Goal: Check status: Check status

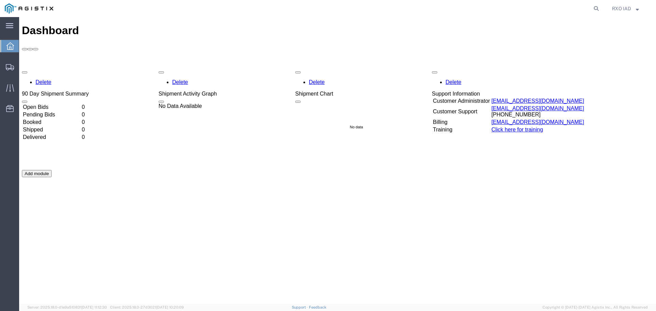
click at [465, 5] on agx-global-search at bounding box center [492, 8] width 219 height 17
click at [593, 8] on icon at bounding box center [596, 9] width 10 height 10
paste input "56769275"
click at [595, 10] on icon at bounding box center [596, 9] width 10 height 10
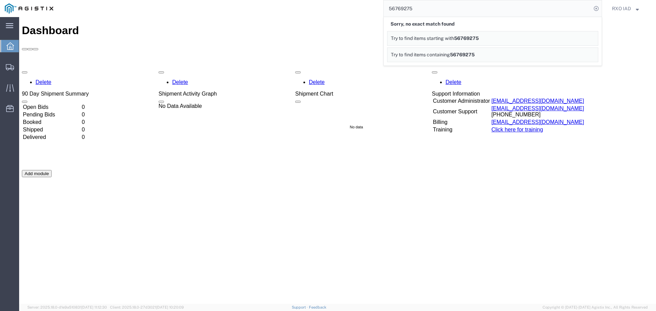
click at [450, 25] on div "Sorry, no exact match found" at bounding box center [492, 24] width 211 height 14
click at [479, 38] on span "56769275" at bounding box center [466, 38] width 25 height 5
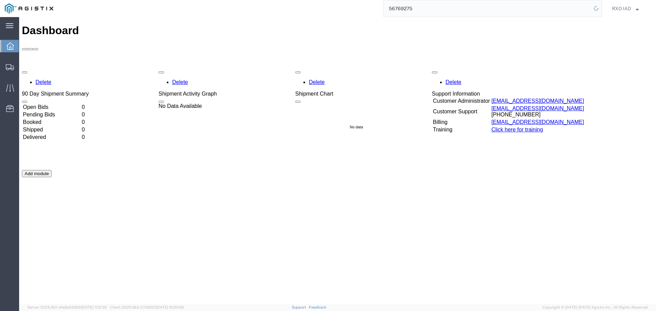
click at [427, 9] on input "56769275" at bounding box center [488, 8] width 208 height 16
type input "5"
paste input "56778486"
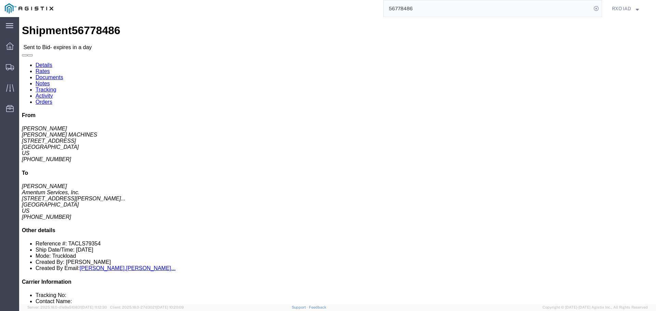
click at [420, 11] on input "56778486" at bounding box center [488, 8] width 208 height 16
type input "5"
paste input "56769275"
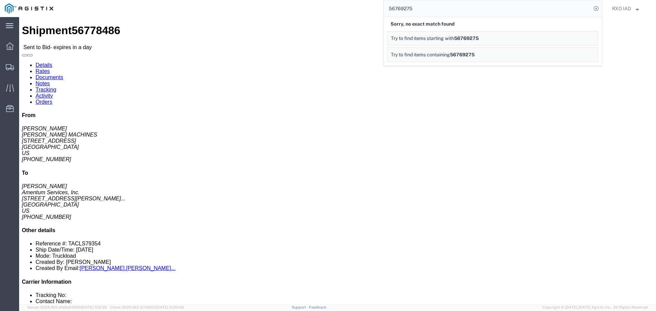
click at [413, 4] on input "56769275" at bounding box center [488, 8] width 208 height 16
type input "5"
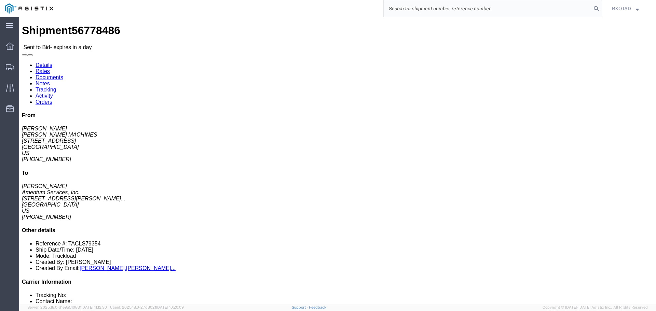
paste input "56731431"
type input "56731431"
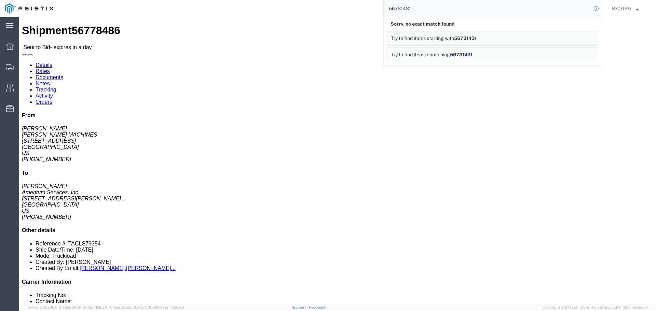
click ul "Details Rates Documents Notes Tracking Activity Orders"
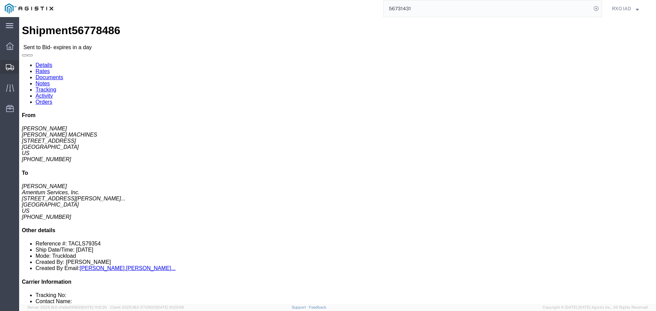
click at [13, 67] on icon at bounding box center [10, 67] width 8 height 6
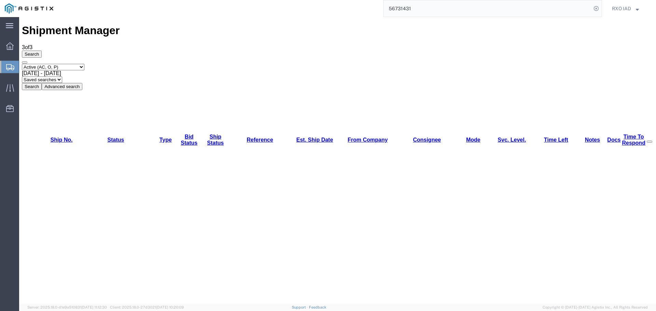
click at [84, 64] on select "Select status Active (AC, O, P) All Approved Awaiting Confirmation (AC) Booked …" at bounding box center [53, 67] width 63 height 6
select select "EXPR"
click at [22, 64] on select "Select status Active (AC, O, P) All Approved Awaiting Confirmation (AC) Booked …" at bounding box center [53, 67] width 63 height 6
click at [42, 83] on button "Search" at bounding box center [32, 86] width 20 height 7
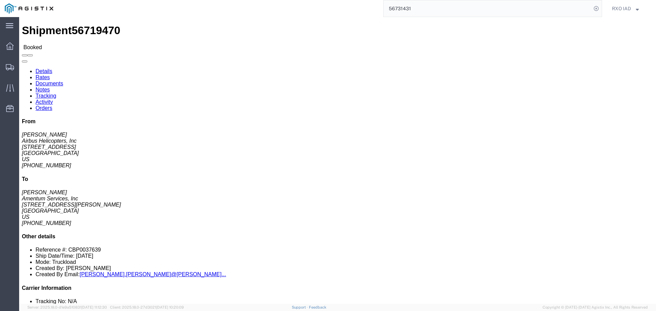
click link "Rates"
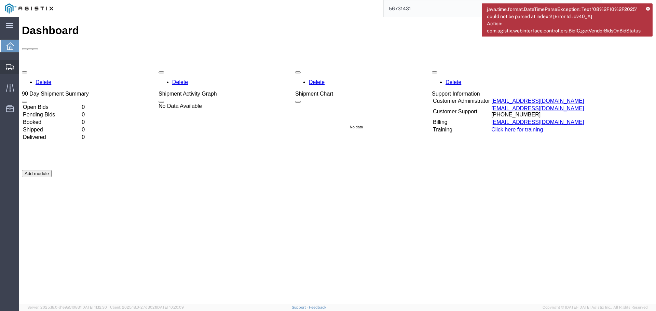
click at [6, 67] on icon at bounding box center [10, 67] width 8 height 6
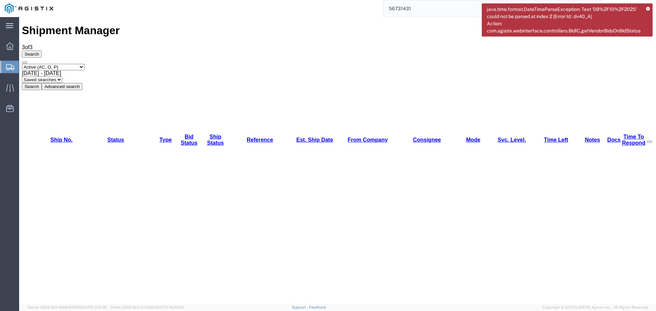
click at [649, 8] on icon at bounding box center [648, 9] width 4 height 4
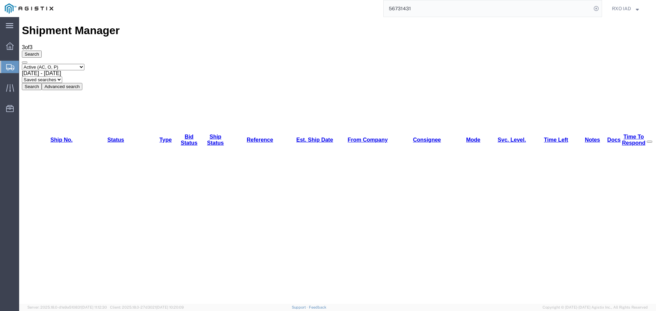
click at [84, 64] on select "Select status Active (AC, O, P) All Approved Awaiting Confirmation (AC) Booked …" at bounding box center [53, 67] width 63 height 6
select select "EXPR"
click at [22, 64] on select "Select status Active (AC, O, P) All Approved Awaiting Confirmation (AC) Booked …" at bounding box center [53, 67] width 63 height 6
click at [42, 83] on button "Search" at bounding box center [32, 86] width 20 height 7
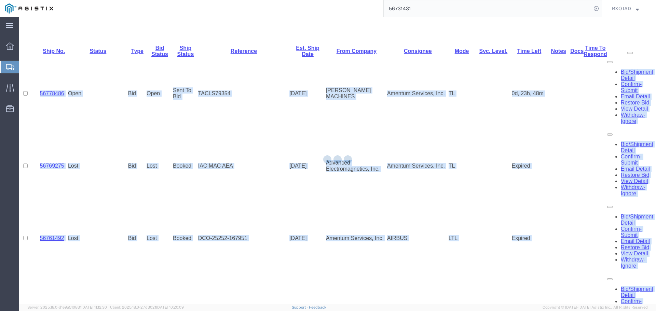
scroll to position [339, 0]
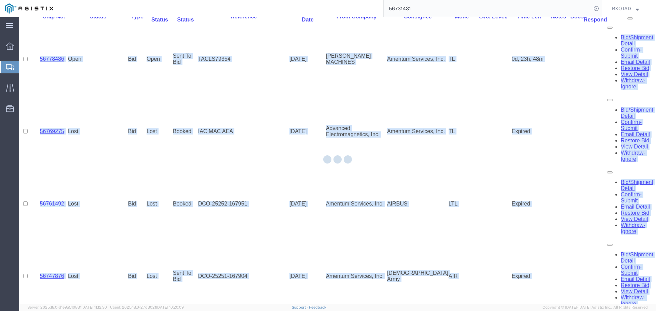
drag, startPoint x: 45, startPoint y: 76, endPoint x: 237, endPoint y: 295, distance: 291.3
copy body "56778486 Open Bid Open Sent To Bid TACLS79354 [DATE] [PERSON_NAME] MACHINES Ame…"
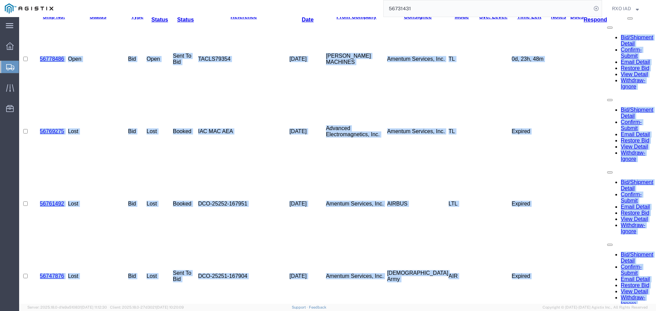
select select "IGNR"
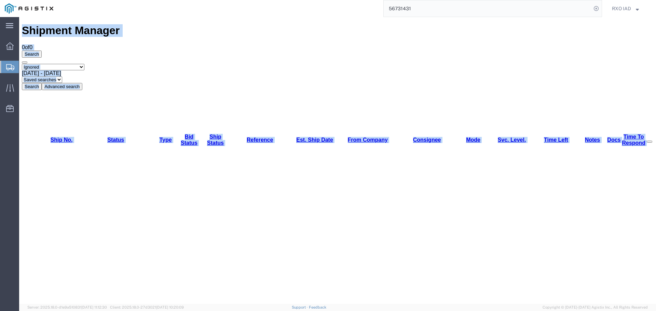
click at [84, 64] on select "Select status Active (AC, O, P) All Approved Awaiting Confirmation (AC) Booked …" at bounding box center [53, 67] width 63 height 6
